Goal: Find contact information: Find contact information

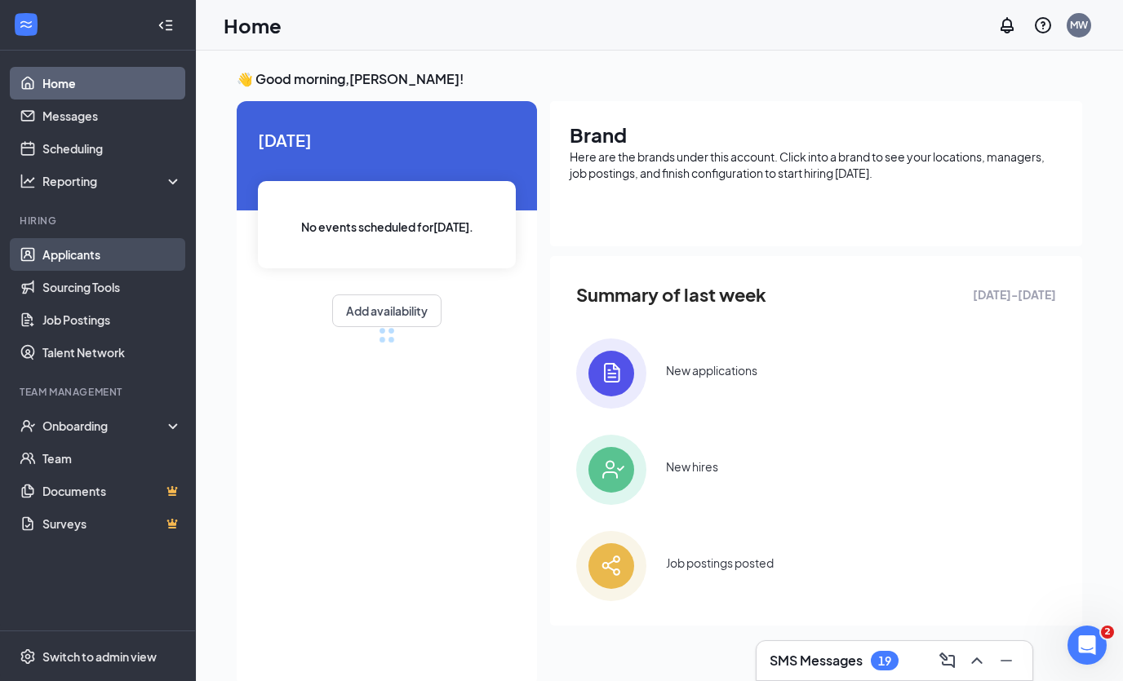
click at [102, 264] on link "Applicants" at bounding box center [112, 254] width 140 height 33
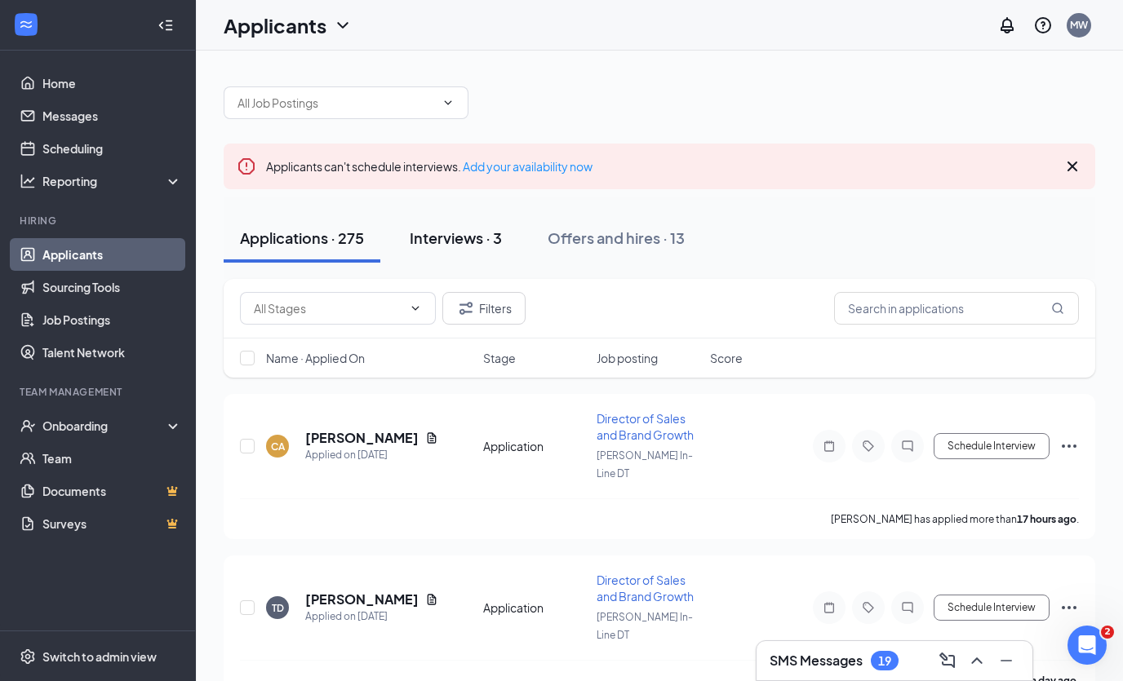
click at [444, 237] on div "Interviews · 3" at bounding box center [456, 238] width 92 height 20
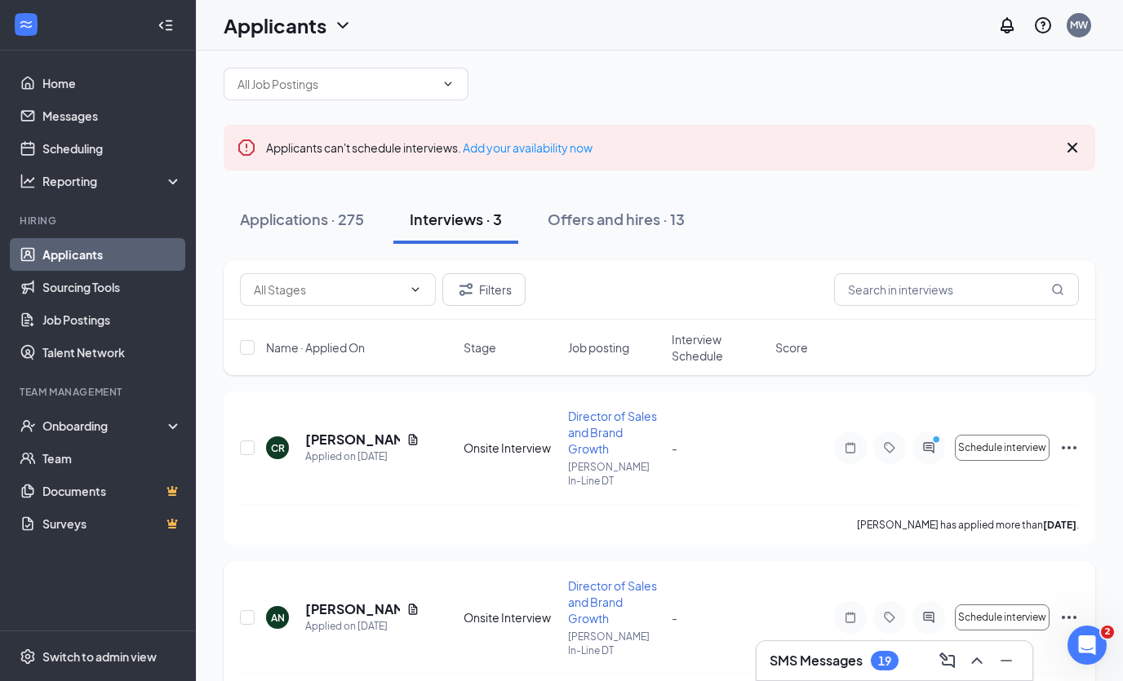
scroll to position [74, 0]
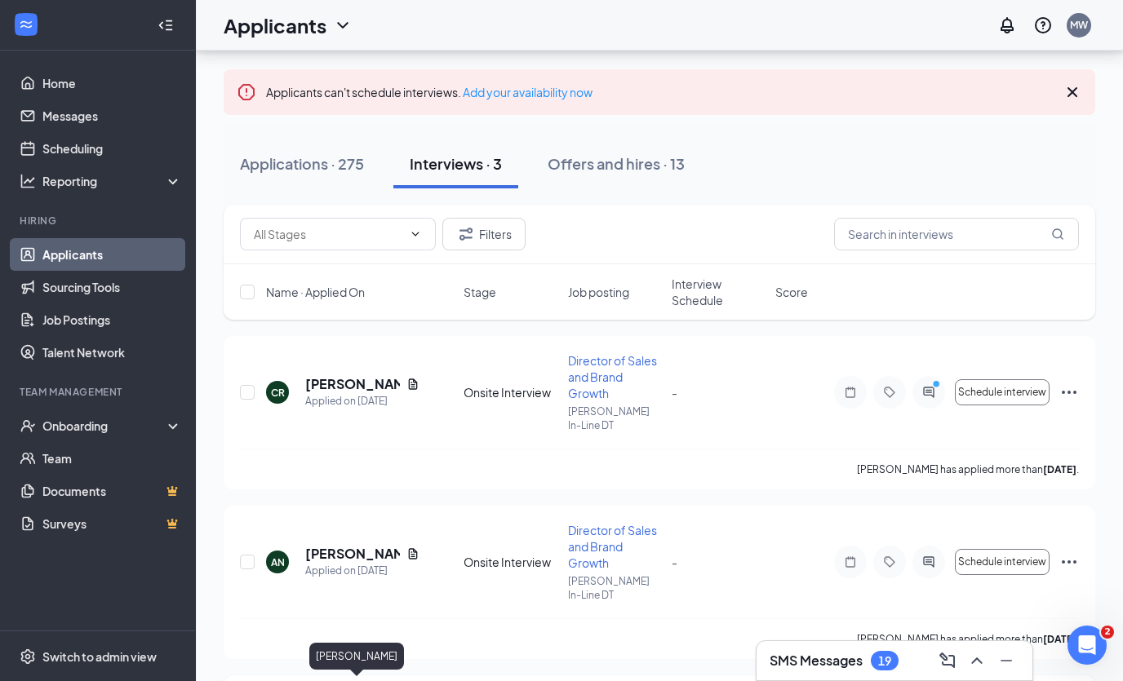
drag, startPoint x: 329, startPoint y: 694, endPoint x: 329, endPoint y: 681, distance: 13.9
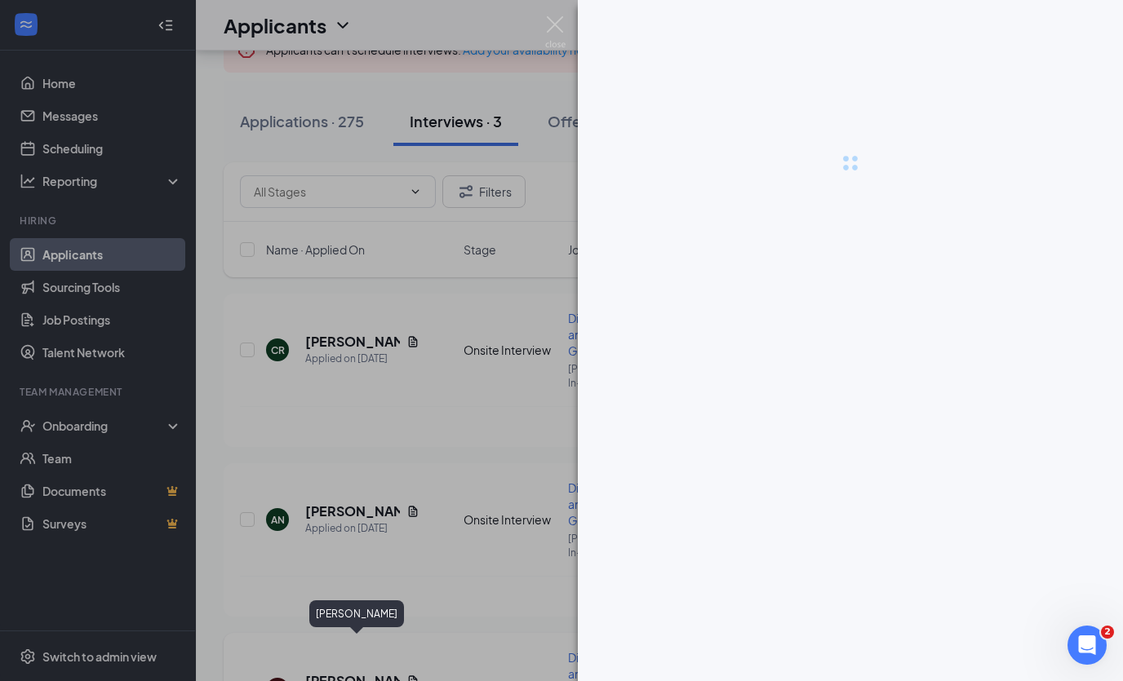
scroll to position [122, 0]
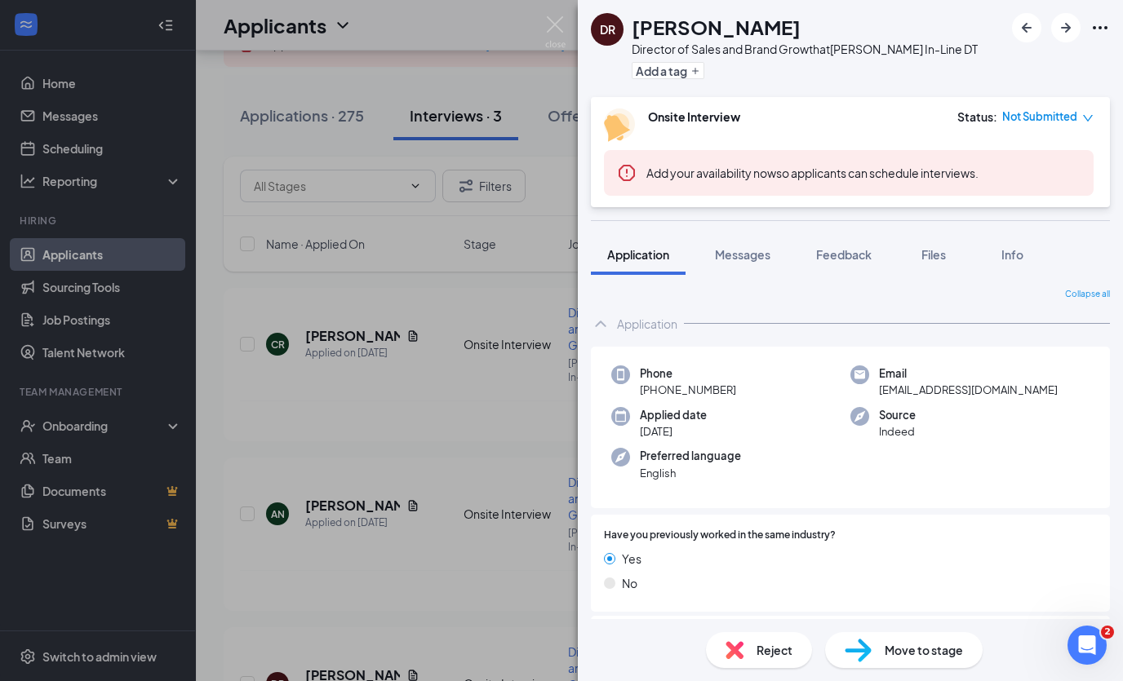
click at [960, 388] on span "[EMAIL_ADDRESS][DOMAIN_NAME]" at bounding box center [968, 390] width 179 height 16
drag, startPoint x: 1028, startPoint y: 393, endPoint x: 877, endPoint y: 396, distance: 151.0
click at [877, 396] on div "Email [EMAIL_ADDRESS][DOMAIN_NAME]" at bounding box center [969, 382] width 239 height 33
click at [875, 392] on div "Email [EMAIL_ADDRESS][DOMAIN_NAME]" at bounding box center [969, 382] width 239 height 33
copy span "[EMAIL_ADDRESS][DOMAIN_NAME]"
